Goal: Navigation & Orientation: Find specific page/section

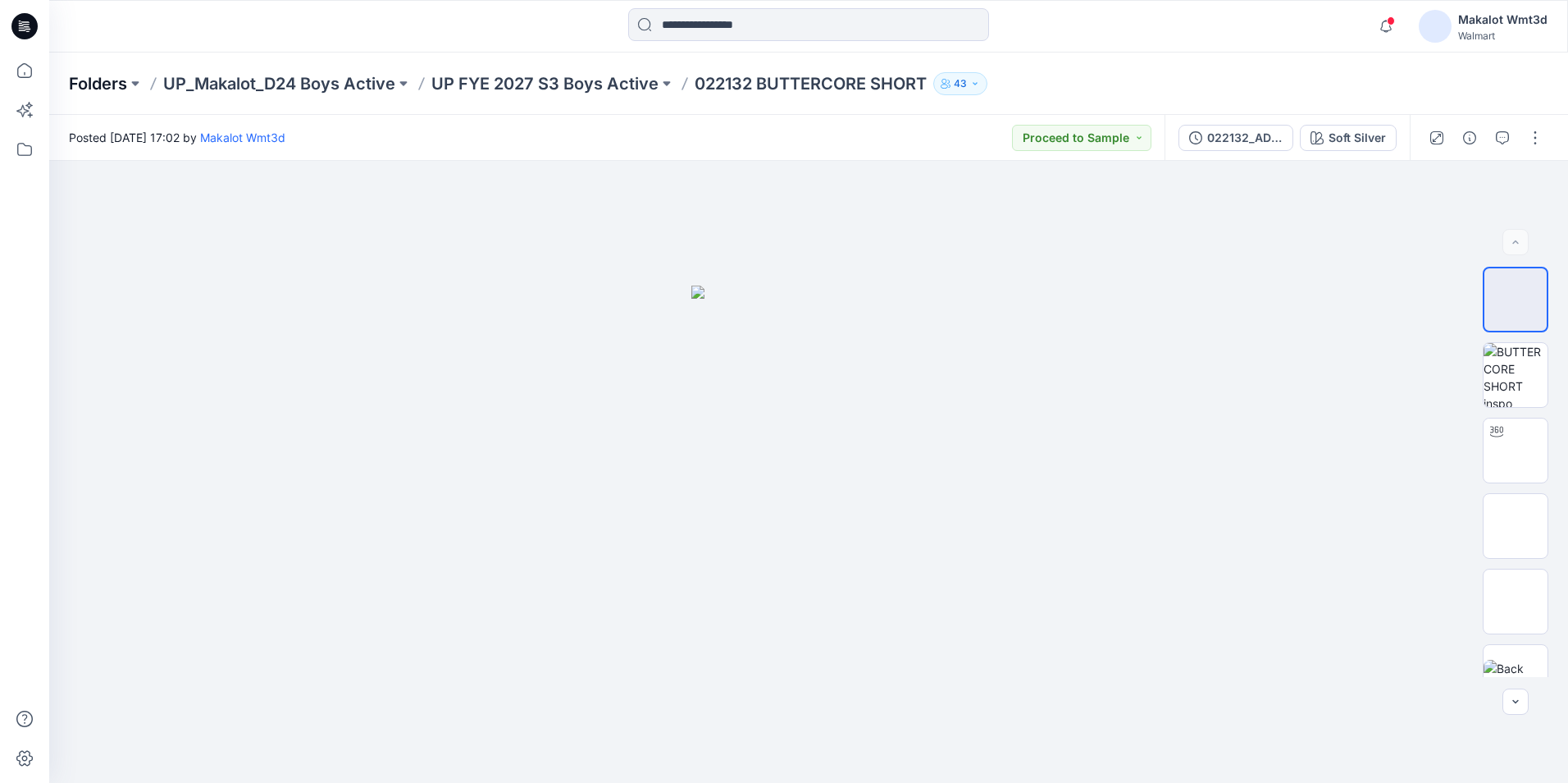
click at [93, 83] on p "Folders" at bounding box center [98, 83] width 59 height 23
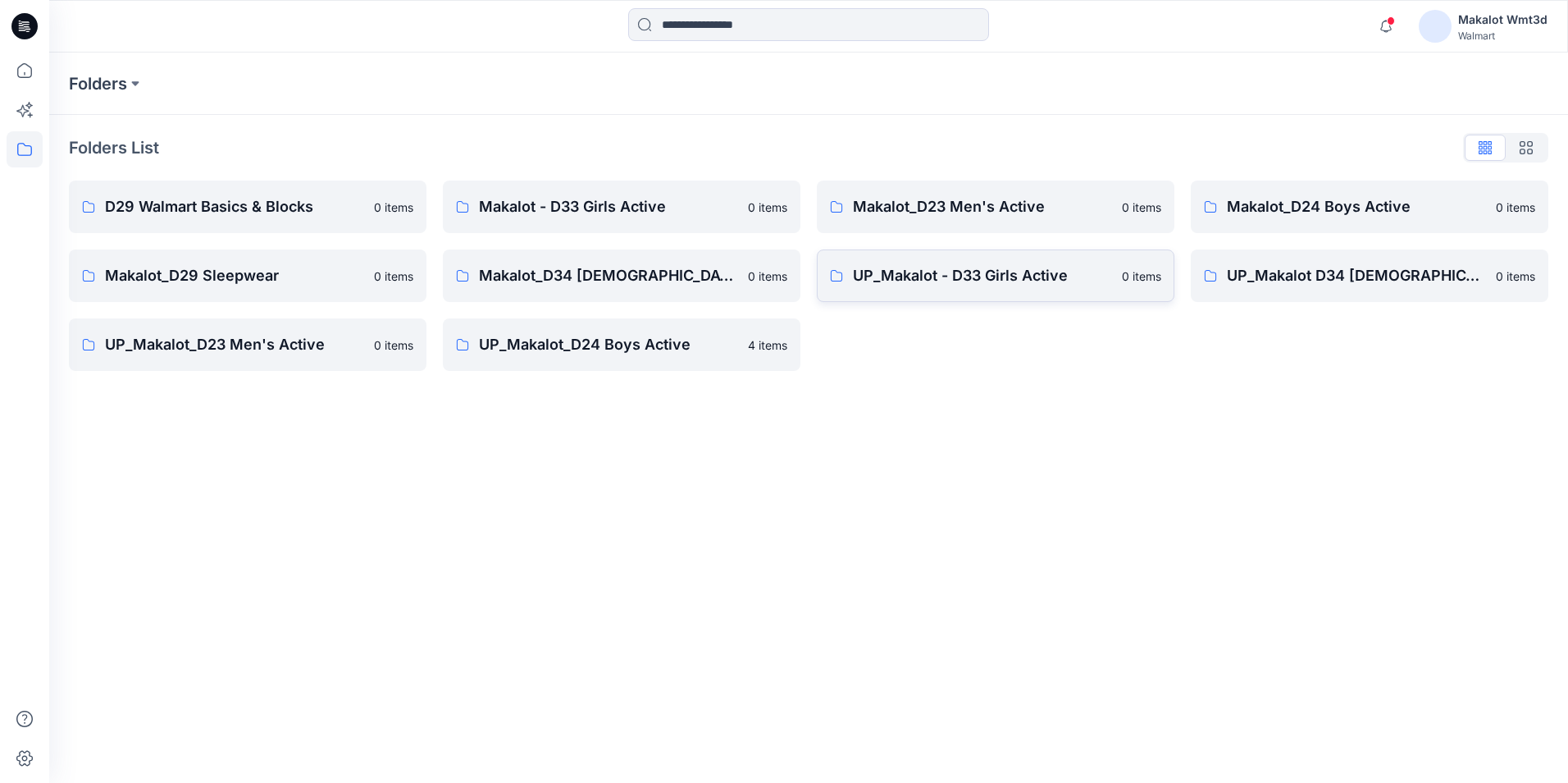
click at [935, 280] on p "UP_Makalot - D33 Girls Active" at bounding box center [982, 276] width 259 height 23
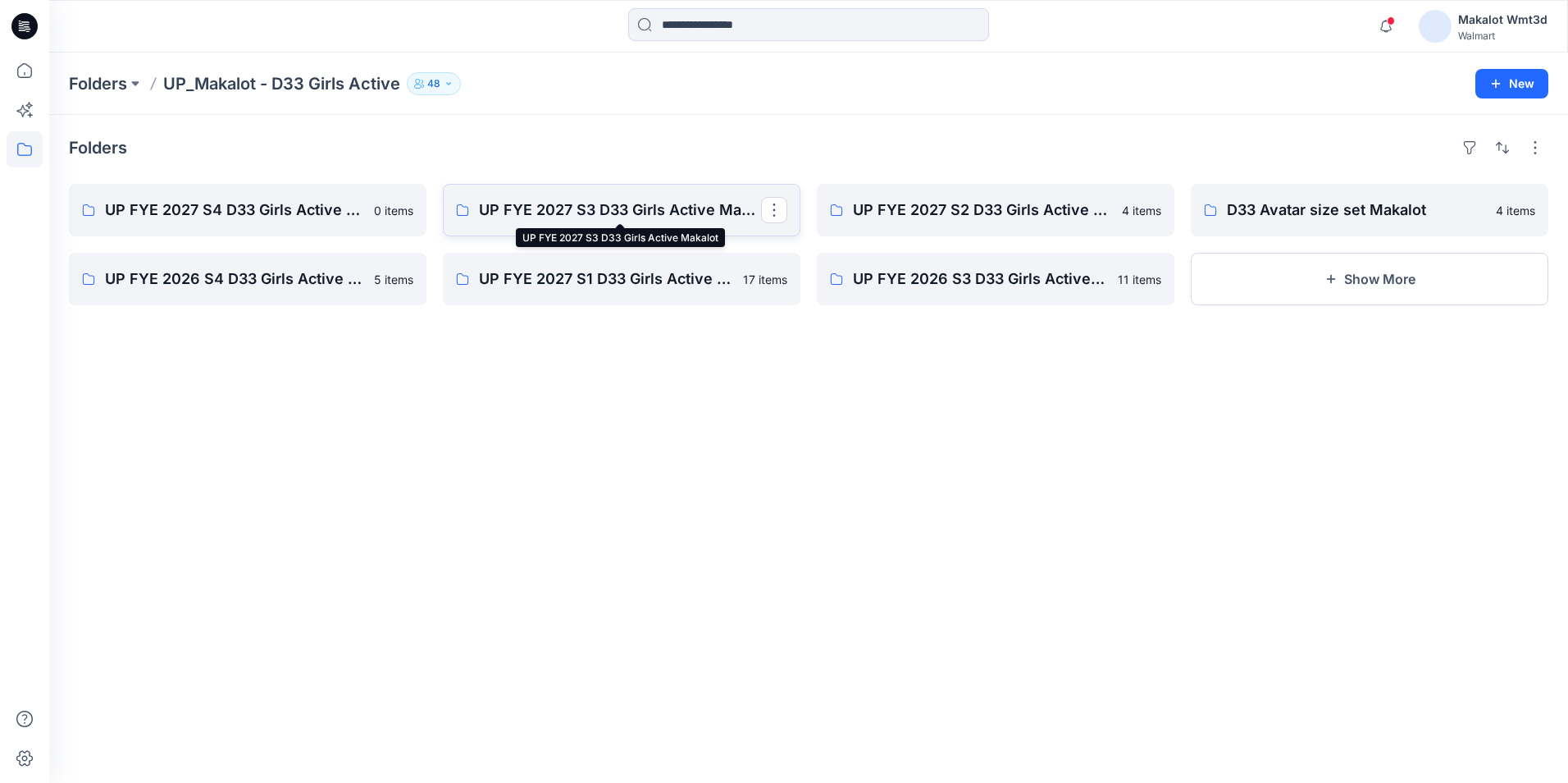
click at [617, 214] on p "UP FYE 2027 S3 D33 Girls Active Makalot" at bounding box center [619, 210] width 282 height 23
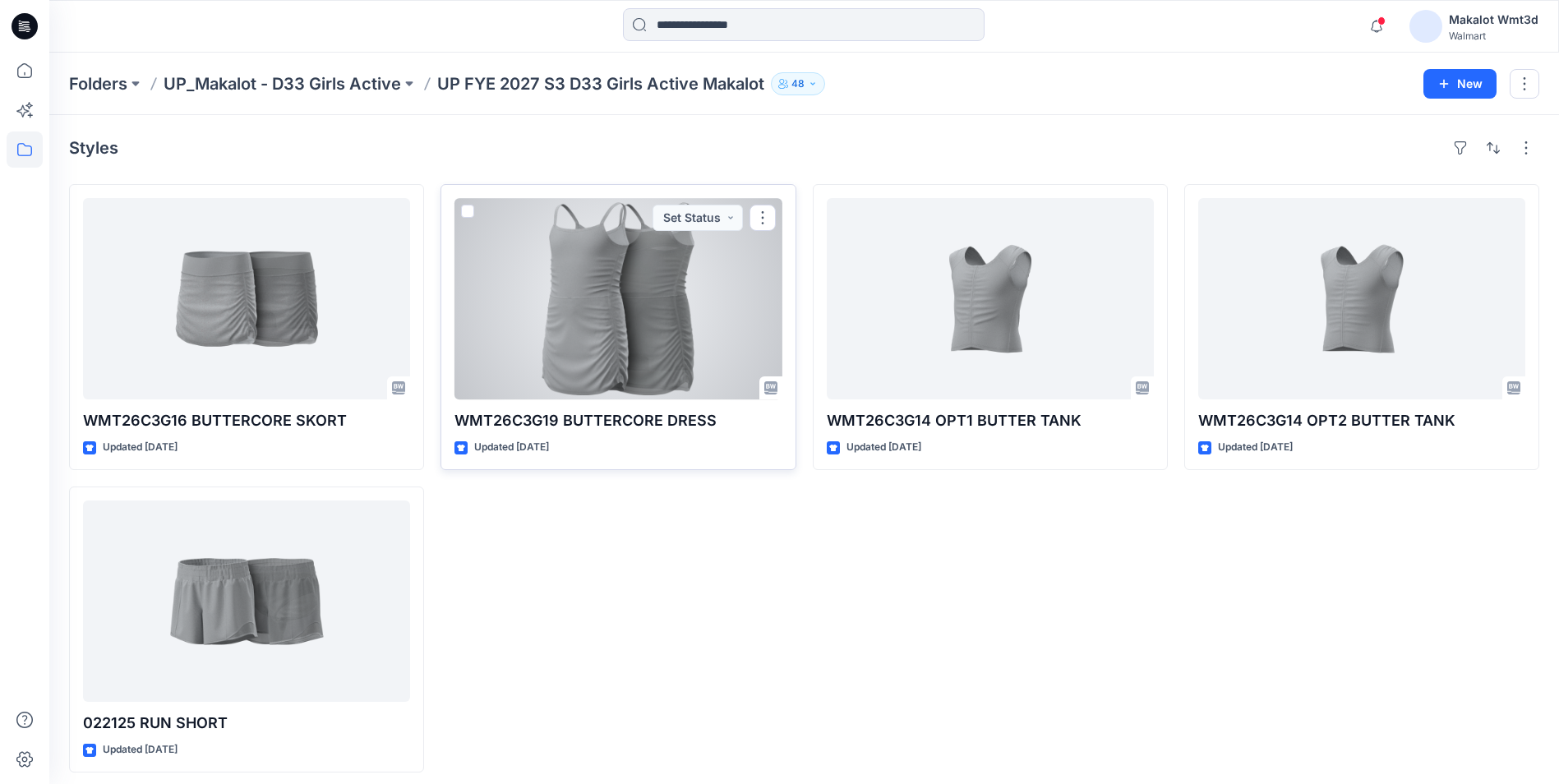
click at [647, 318] on div at bounding box center [618, 298] width 327 height 201
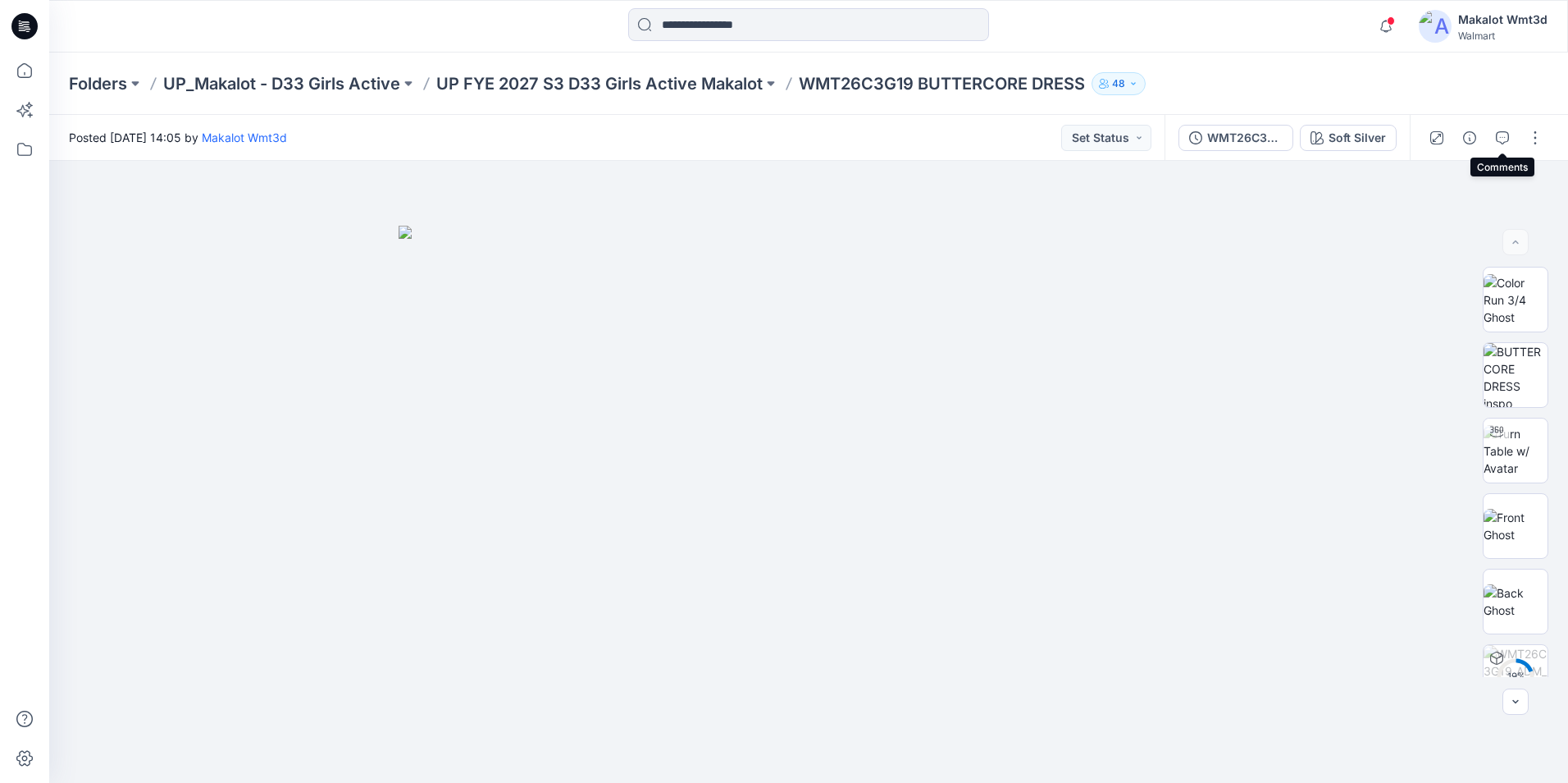
click at [1500, 135] on icon "button" at bounding box center [1502, 138] width 13 height 13
